Goal: Task Accomplishment & Management: Use online tool/utility

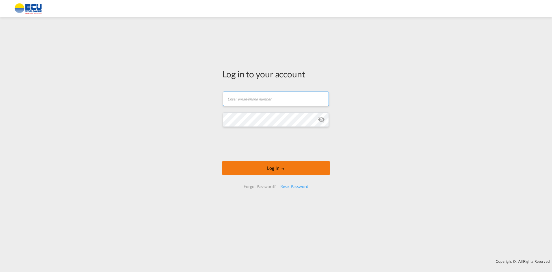
type input "[PERSON_NAME][EMAIL_ADDRESS][DOMAIN_NAME]"
click at [283, 169] on md-icon "LOGIN" at bounding box center [283, 169] width 4 height 4
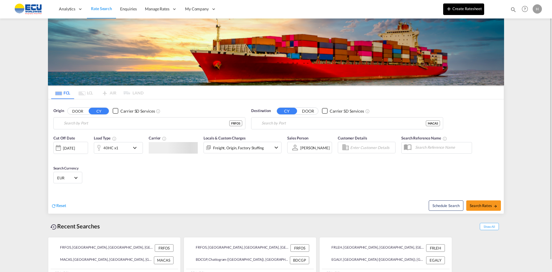
type input "Fos-[GEOGRAPHIC_DATA], [GEOGRAPHIC_DATA]"
type input "[GEOGRAPHIC_DATA], MACAS"
click at [464, 9] on button "Create Ratesheet" at bounding box center [463, 9] width 41 height 12
